Goal: Task Accomplishment & Management: Complete application form

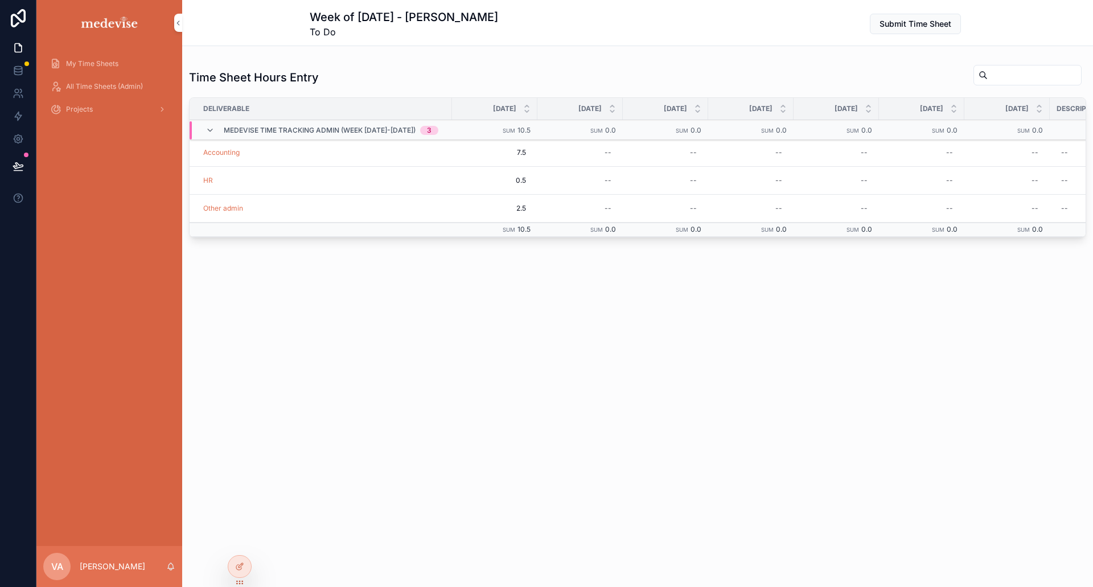
click at [215, 155] on span "Accounting" at bounding box center [221, 152] width 36 height 9
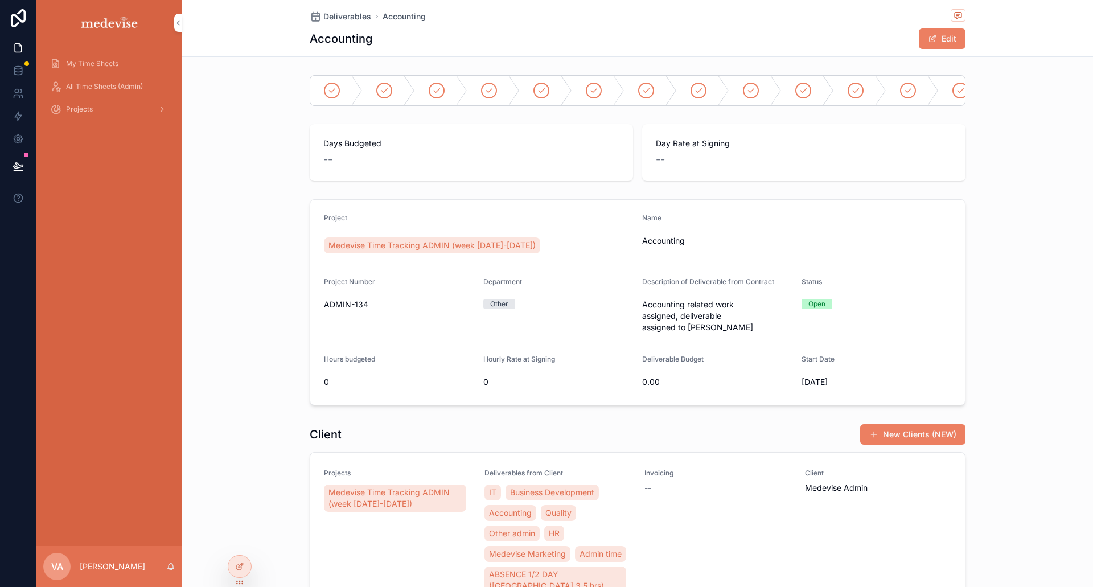
click at [102, 66] on span "My Time Sheets" at bounding box center [92, 63] width 52 height 9
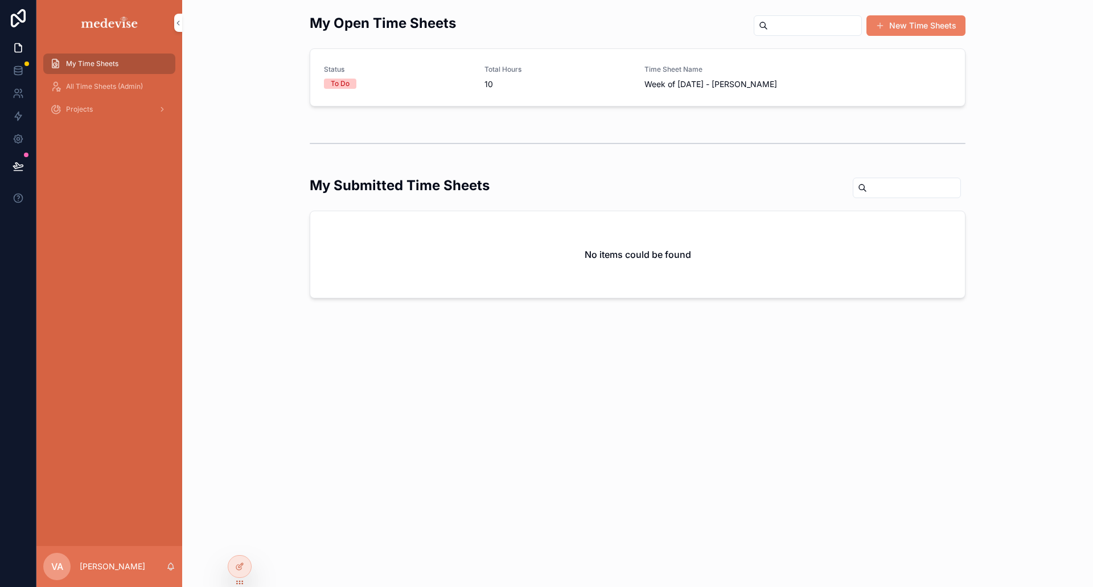
click at [671, 83] on span "Week of [DATE] - [PERSON_NAME]" at bounding box center [718, 84] width 147 height 11
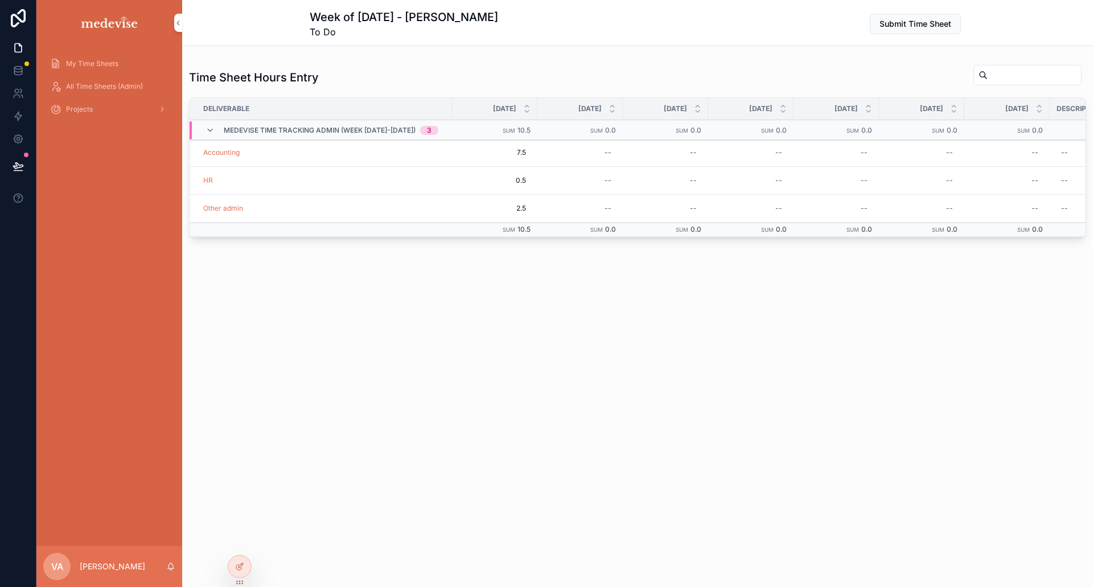
click at [605, 181] on div "--" at bounding box center [608, 180] width 7 height 9
type input "***"
click at [728, 191] on button "scrollable content" at bounding box center [728, 196] width 14 height 14
click at [605, 210] on div "--" at bounding box center [608, 208] width 7 height 9
click at [587, 210] on div "--" at bounding box center [580, 208] width 72 height 18
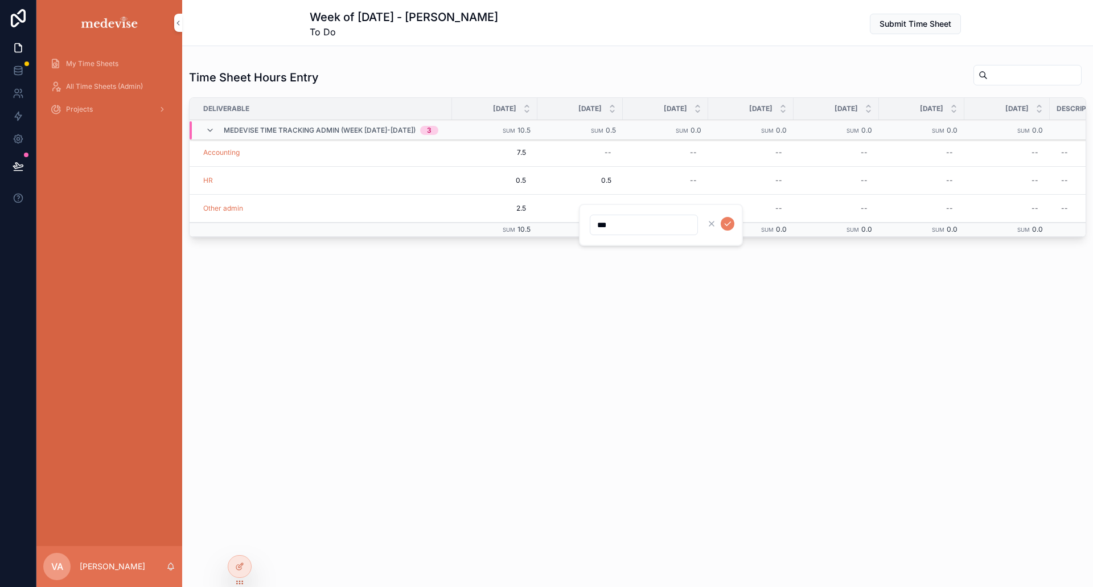
type input "***"
click at [731, 221] on icon "scrollable content" at bounding box center [727, 223] width 9 height 9
click at [582, 150] on div "--" at bounding box center [580, 153] width 72 height 18
click at [590, 147] on div "--" at bounding box center [580, 153] width 72 height 18
type input "****"
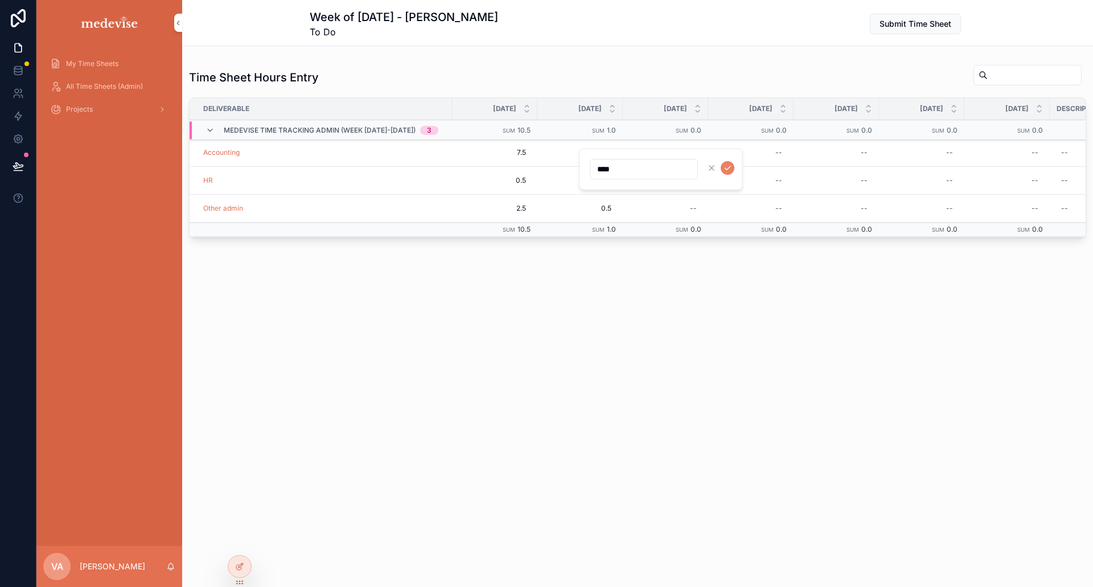
click at [726, 162] on button "scrollable content" at bounding box center [728, 168] width 14 height 14
click at [122, 564] on p "[PERSON_NAME]" at bounding box center [112, 566] width 65 height 11
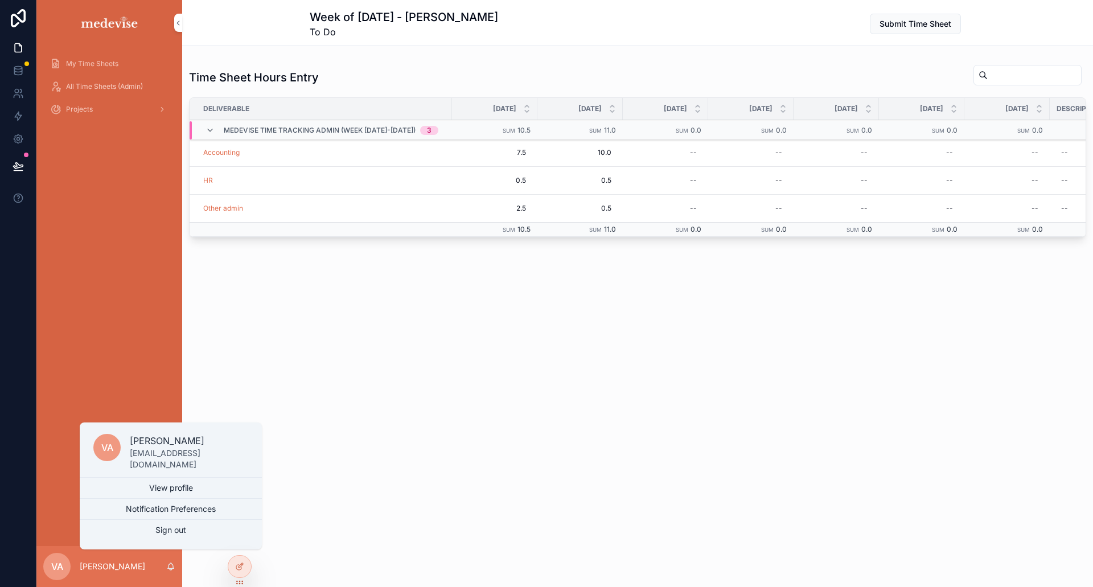
click at [183, 529] on button "Sign out" at bounding box center [171, 530] width 182 height 21
